Goal: Task Accomplishment & Management: Use online tool/utility

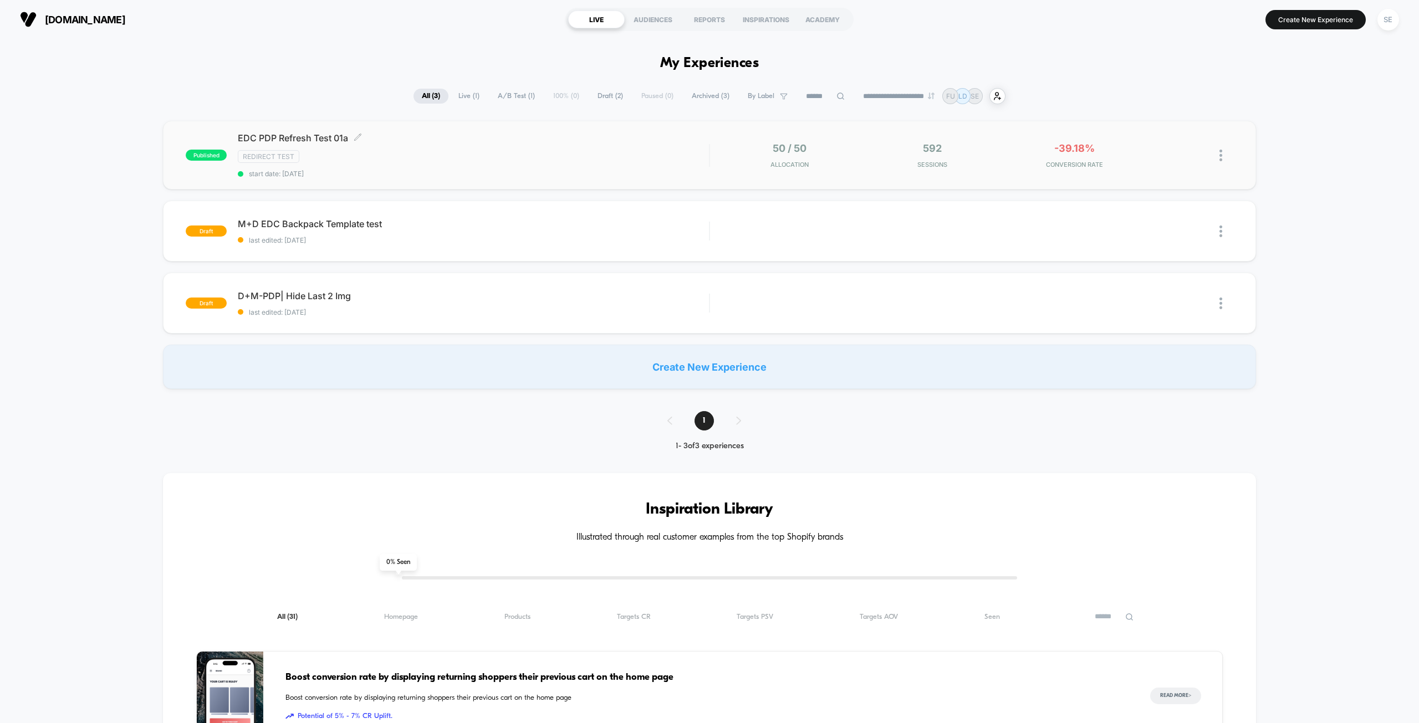
click at [480, 162] on div "Redirect Test" at bounding box center [473, 156] width 471 height 13
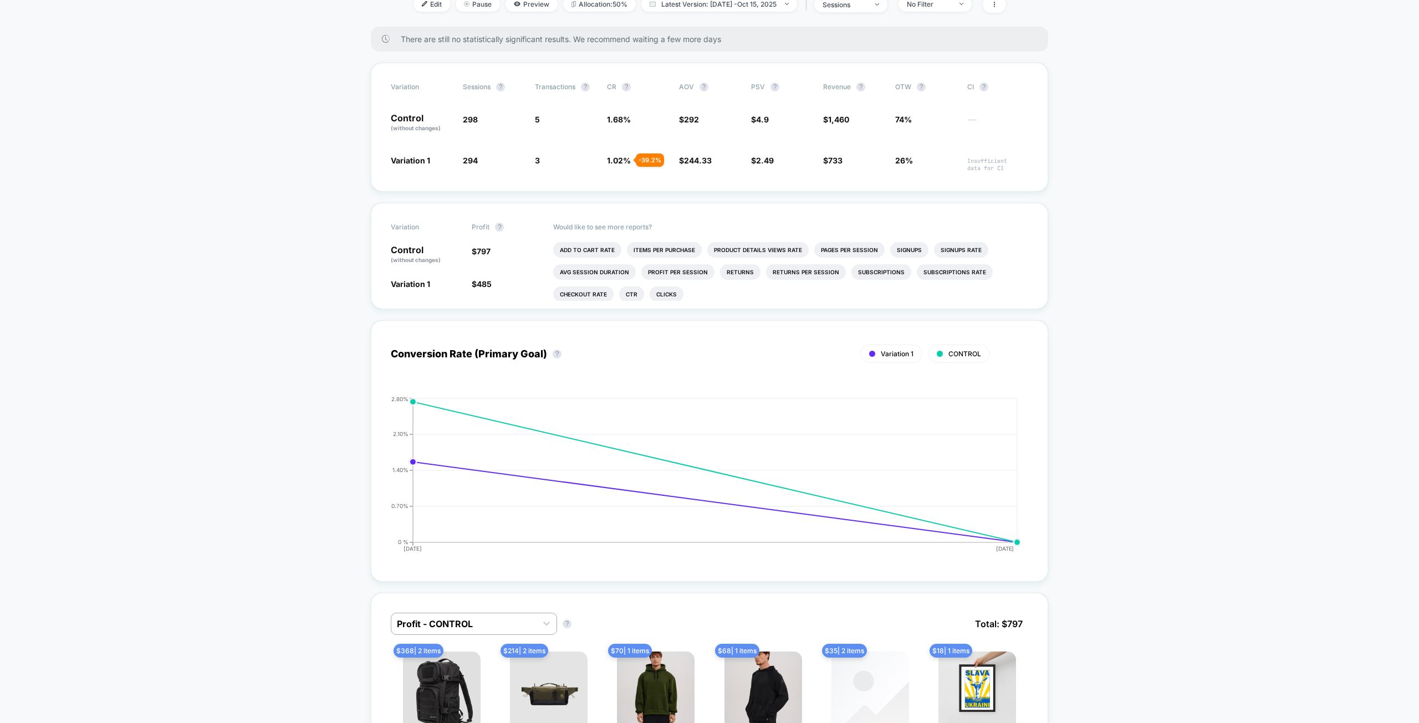
scroll to position [166, 0]
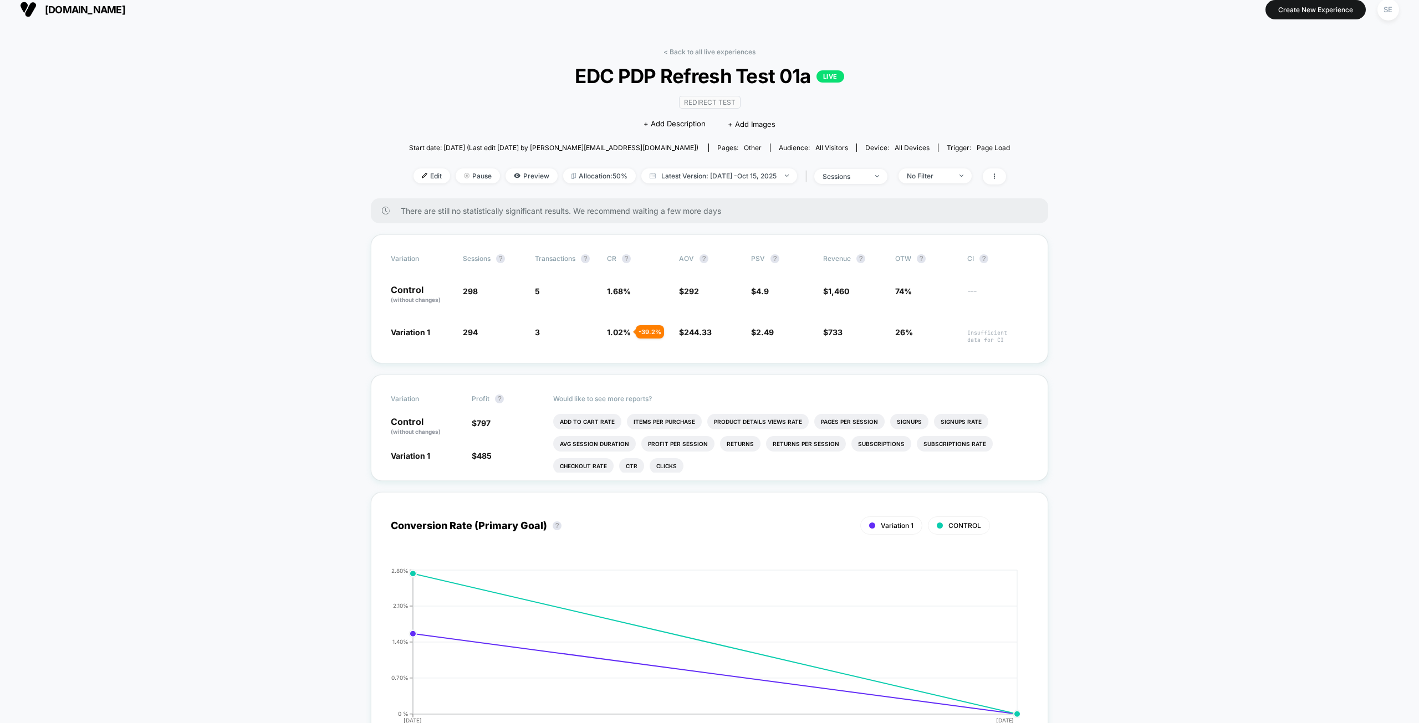
scroll to position [0, 0]
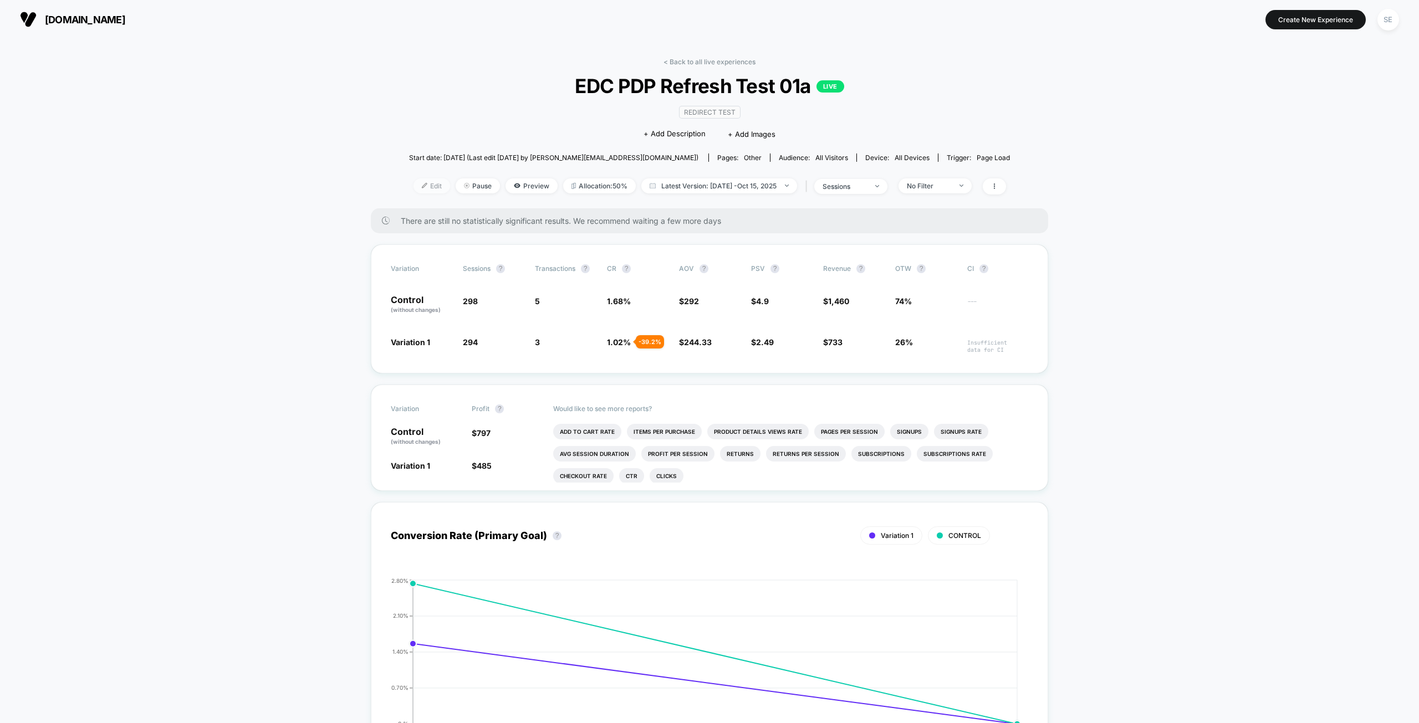
click at [419, 189] on span "Edit" at bounding box center [431, 185] width 37 height 15
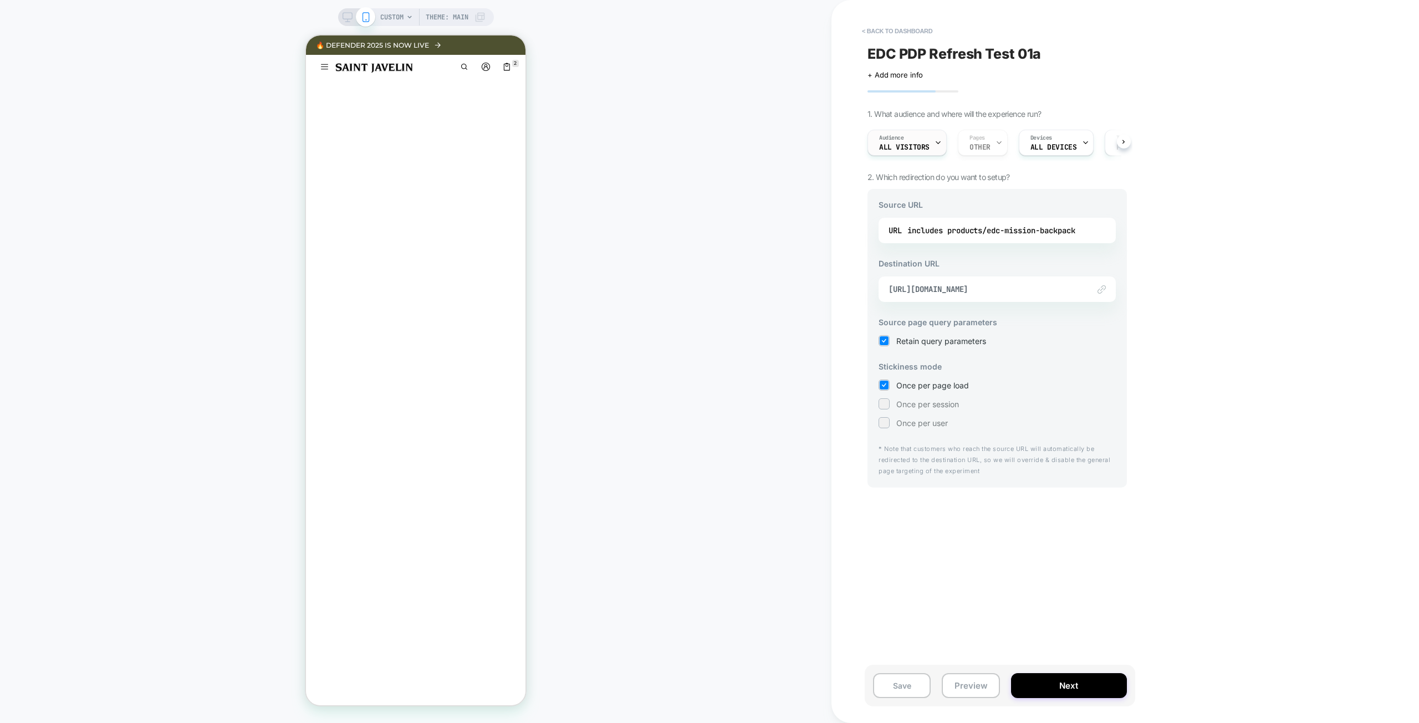
click at [911, 142] on div "Audience All Visitors" at bounding box center [904, 142] width 73 height 25
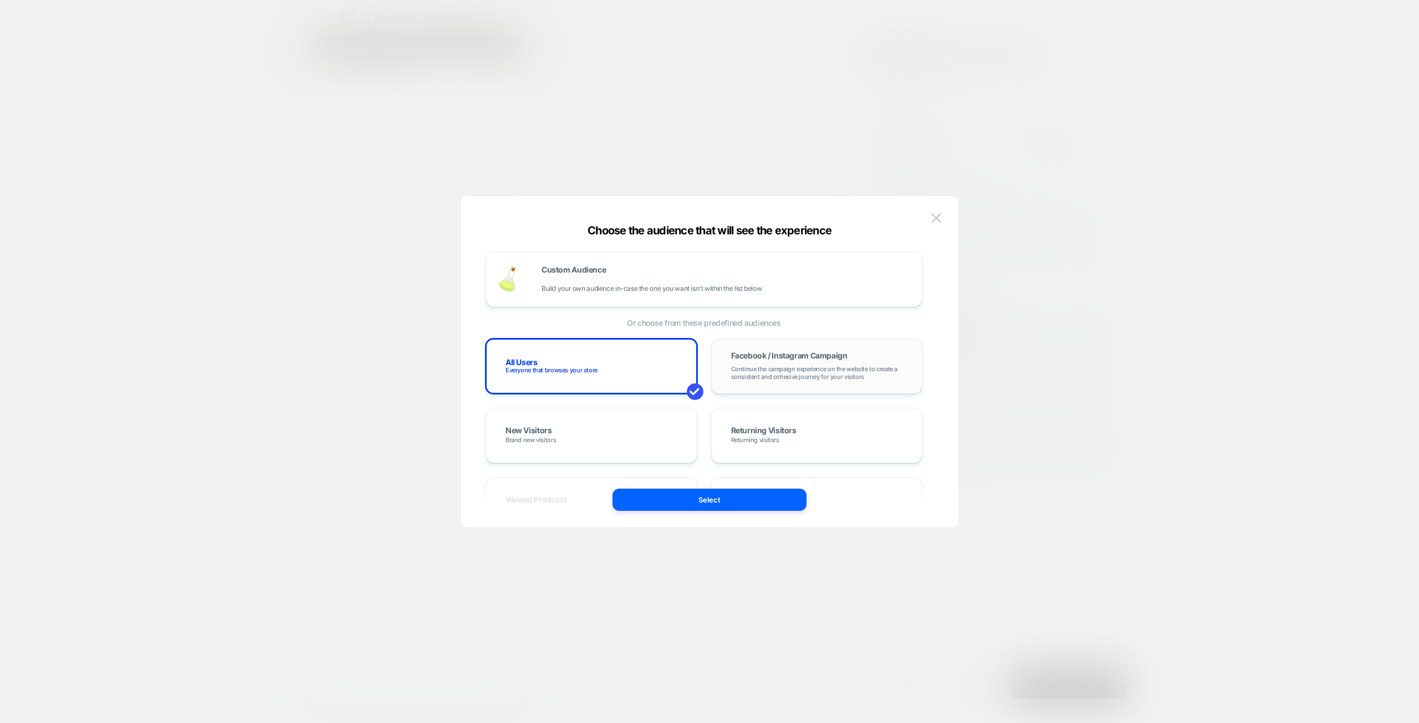
click at [822, 374] on span "Continue the campaign experience on the website to create a consistent and cohe…" at bounding box center [817, 373] width 172 height 16
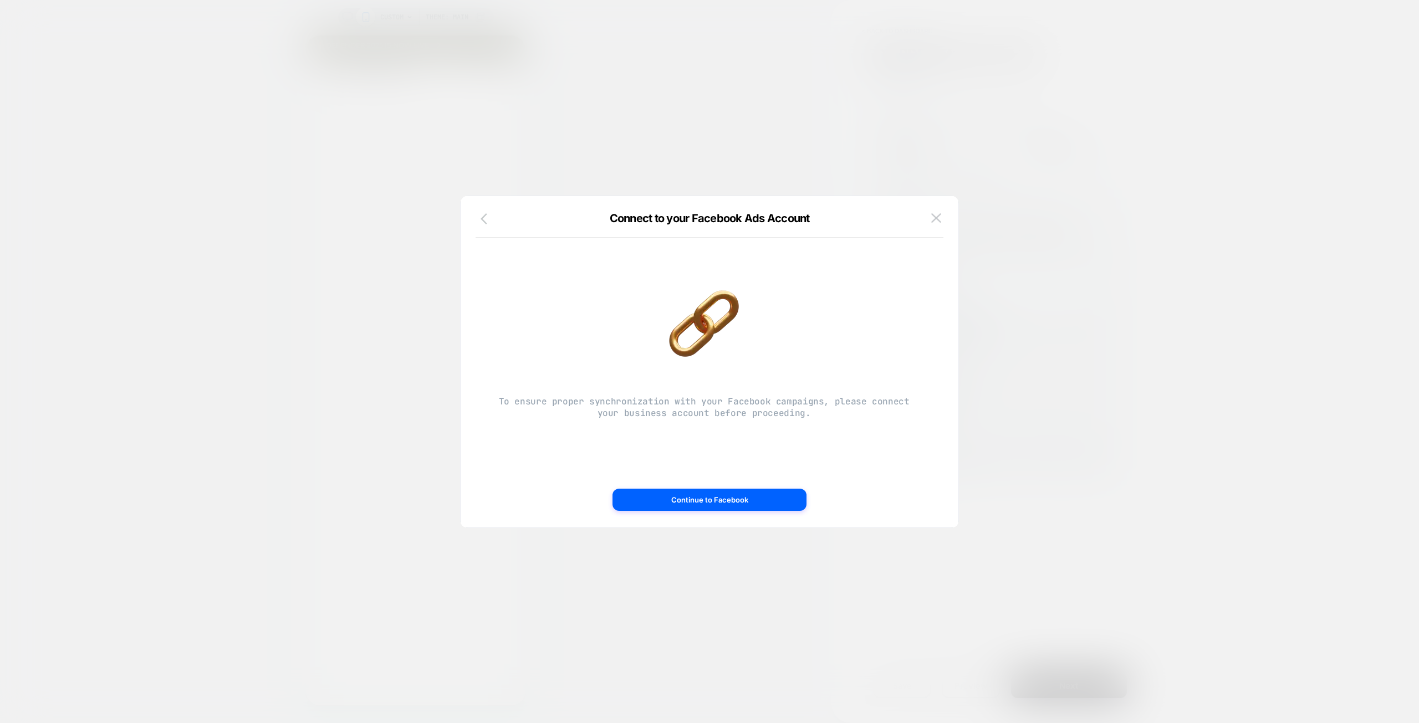
click at [478, 221] on button "button" at bounding box center [487, 220] width 20 height 16
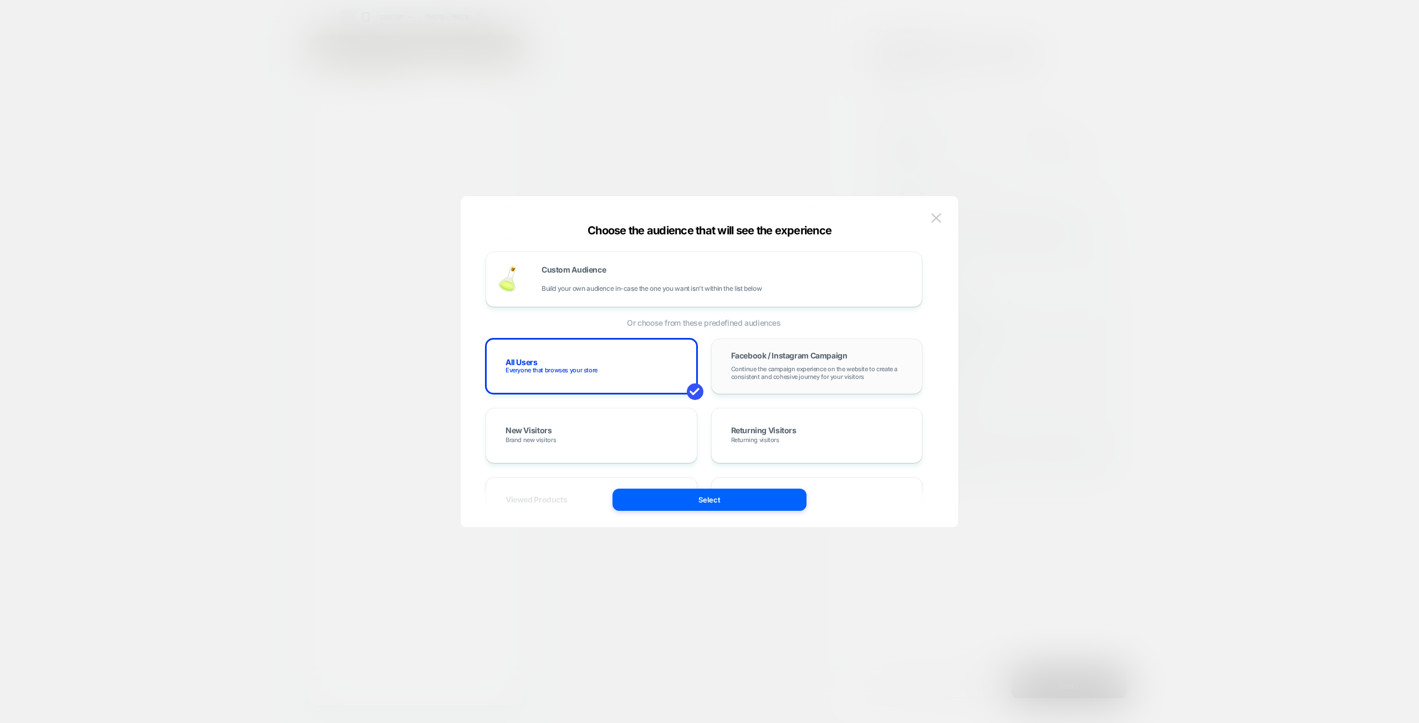
click at [852, 374] on span "Continue the campaign experience on the website to create a consistent and cohe…" at bounding box center [817, 373] width 172 height 16
